Goal: Transaction & Acquisition: Obtain resource

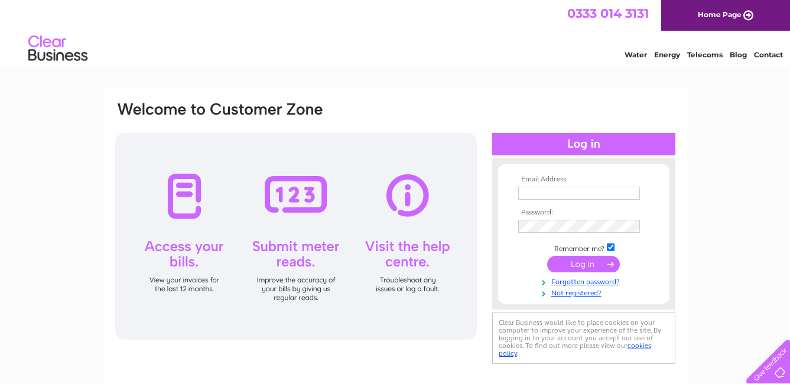
type input "lordsgate@talktalk.net"
click at [589, 262] on input "submit" at bounding box center [583, 264] width 73 height 17
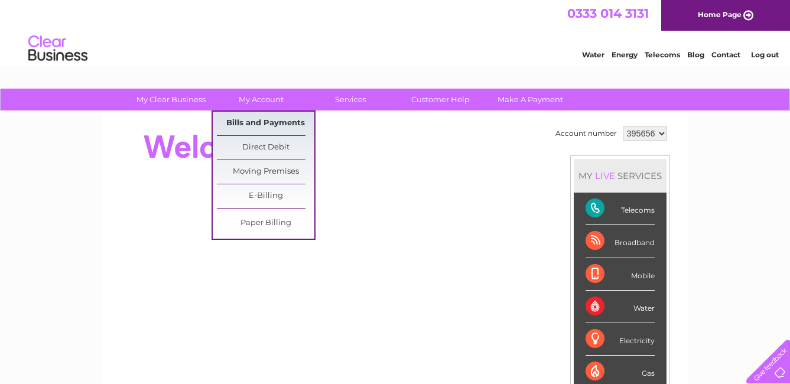
click at [271, 124] on link "Bills and Payments" at bounding box center [265, 124] width 97 height 24
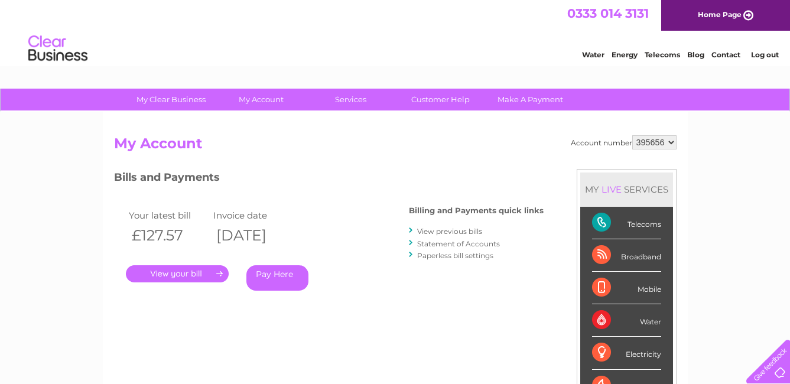
click at [193, 272] on link "." at bounding box center [177, 273] width 103 height 17
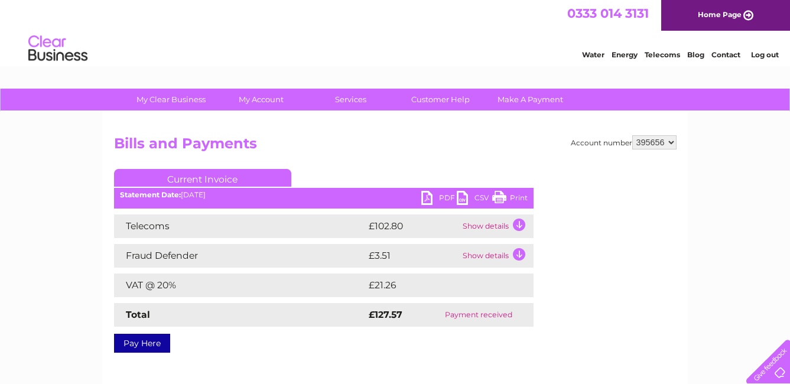
click at [440, 196] on link "PDF" at bounding box center [438, 199] width 35 height 17
